Goal: Transaction & Acquisition: Purchase product/service

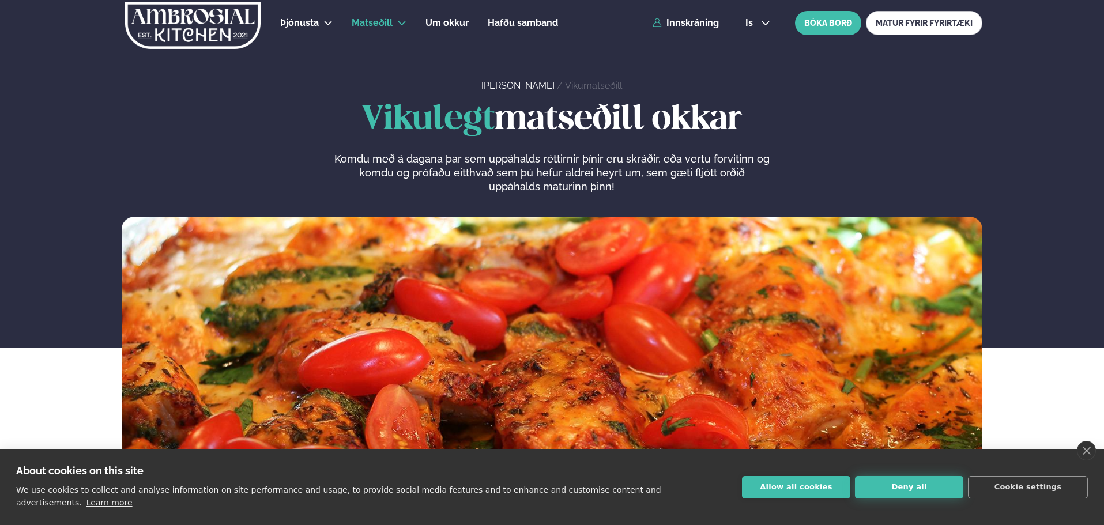
click at [903, 498] on button "Deny all" at bounding box center [909, 487] width 108 height 22
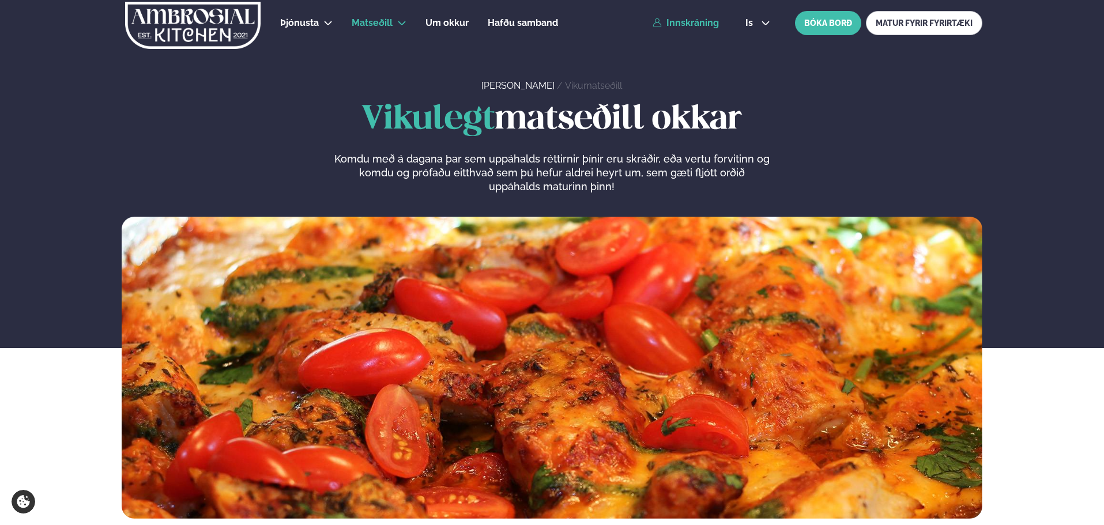
click at [690, 21] on link "Innskráning" at bounding box center [686, 23] width 66 height 10
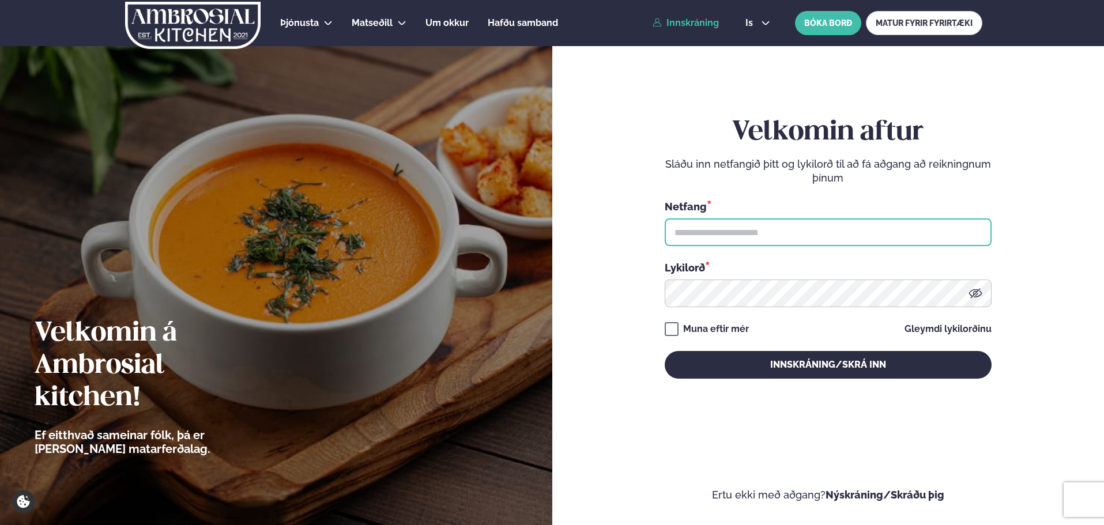
click at [725, 240] on input "text" at bounding box center [828, 233] width 327 height 28
type input "**********"
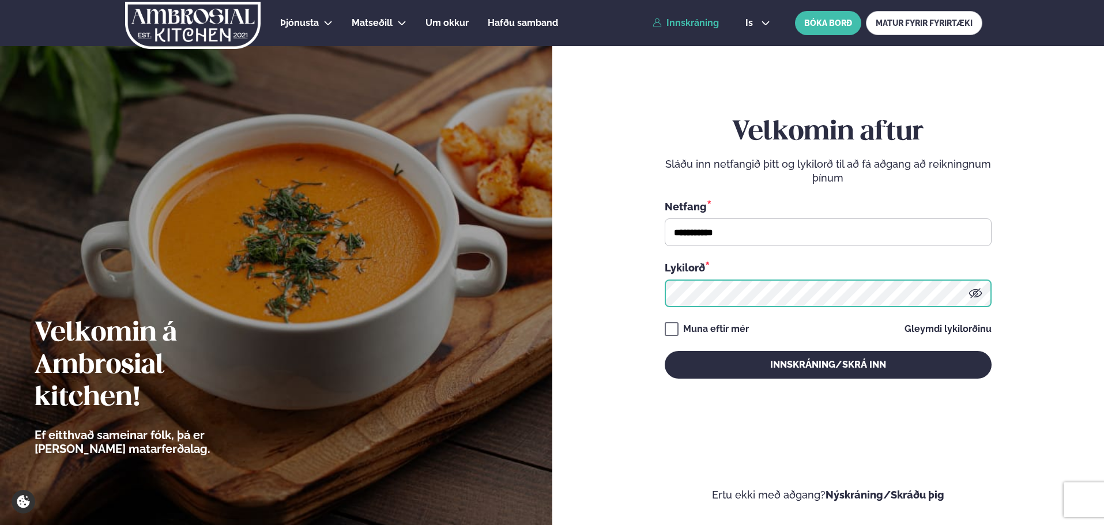
click at [665, 351] on button "Innskráning/Skrá inn" at bounding box center [828, 365] width 327 height 28
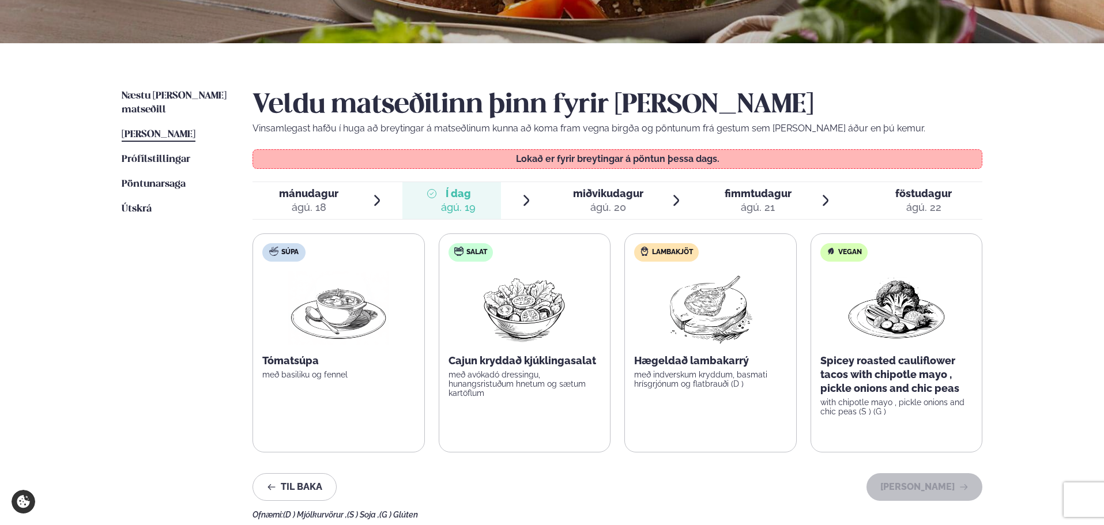
scroll to position [231, 0]
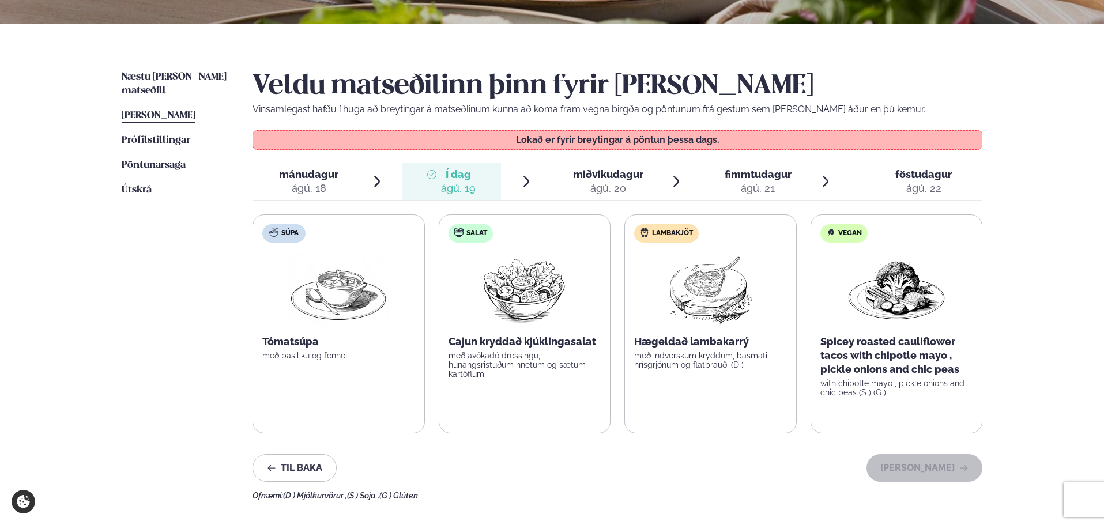
click at [597, 186] on div "ágú. 20" at bounding box center [608, 189] width 70 height 14
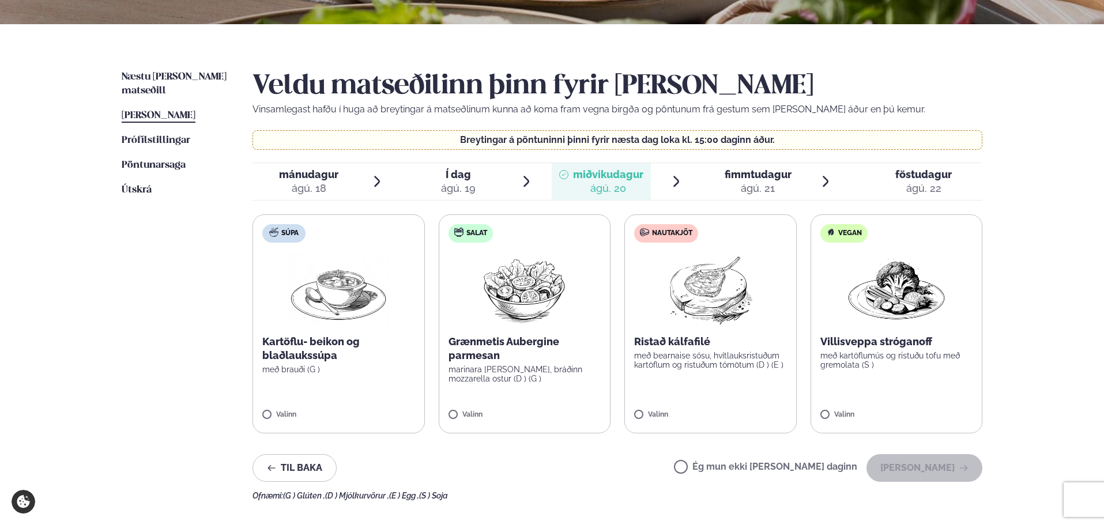
click at [913, 182] on div "ágú. 22" at bounding box center [923, 189] width 57 height 14
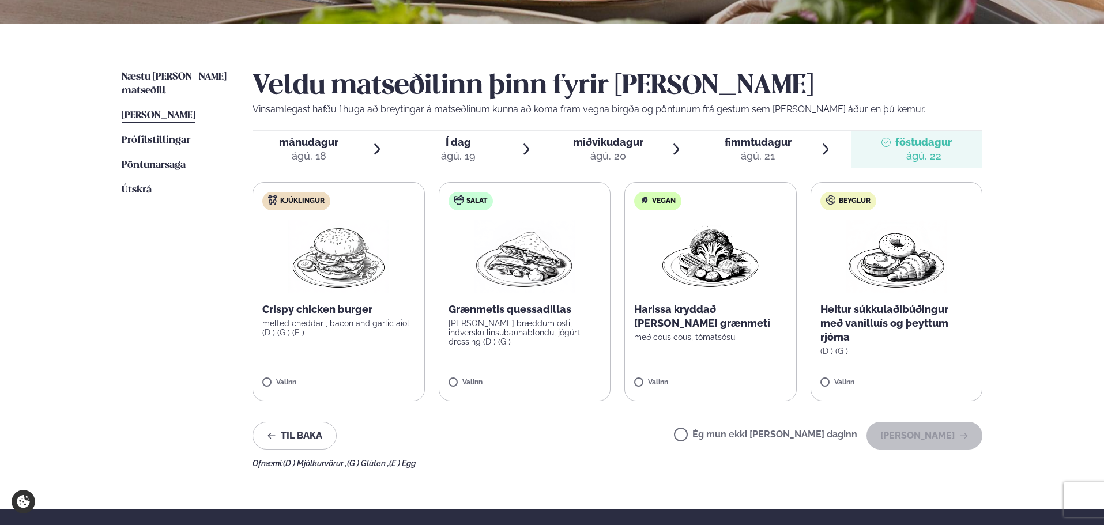
click at [856, 364] on label "Beyglur Heitur súkkulaðibúðingur með vanilluís og þeyttum rjóma (D ) (G ) Valinn" at bounding box center [897, 291] width 172 height 219
click at [374, 370] on label "Kjúklingur Crispy chicken burger melted cheddar , bacon and garlic aioli (D ) (…" at bounding box center [339, 291] width 172 height 219
click at [351, 372] on label "Kjúklingur Crispy chicken burger melted cheddar , bacon and garlic aioli (D ) (…" at bounding box center [339, 291] width 172 height 219
click at [861, 383] on icon at bounding box center [863, 378] width 12 height 12
click at [904, 359] on label "Beyglur Heitur súkkulaðibúðingur með vanilluís og þeyttum rjóma (D ) (G ) Valinn" at bounding box center [897, 291] width 172 height 219
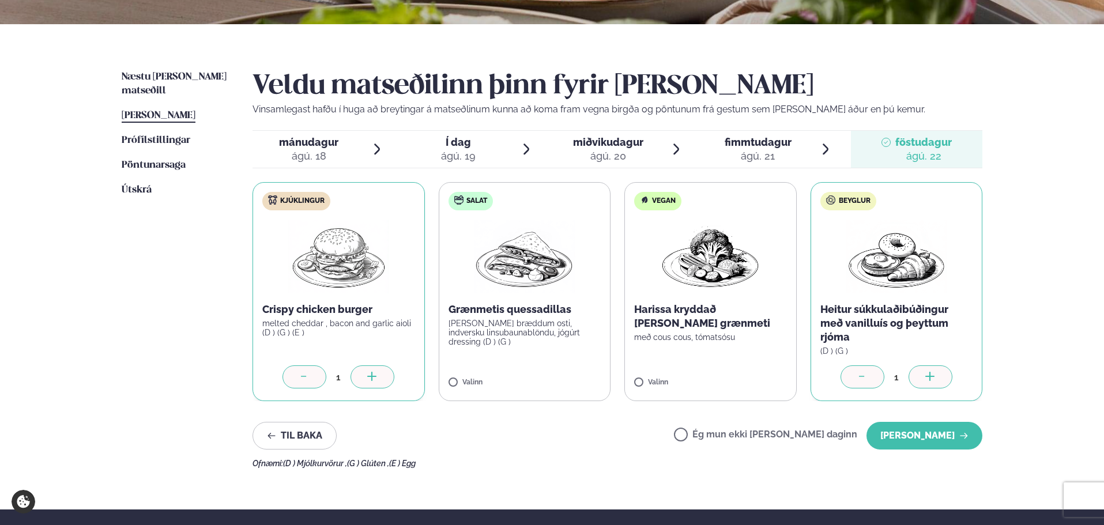
click at [867, 378] on icon at bounding box center [863, 378] width 12 height 12
click at [924, 439] on button "[PERSON_NAME]" at bounding box center [925, 436] width 116 height 28
